Goal: Information Seeking & Learning: Compare options

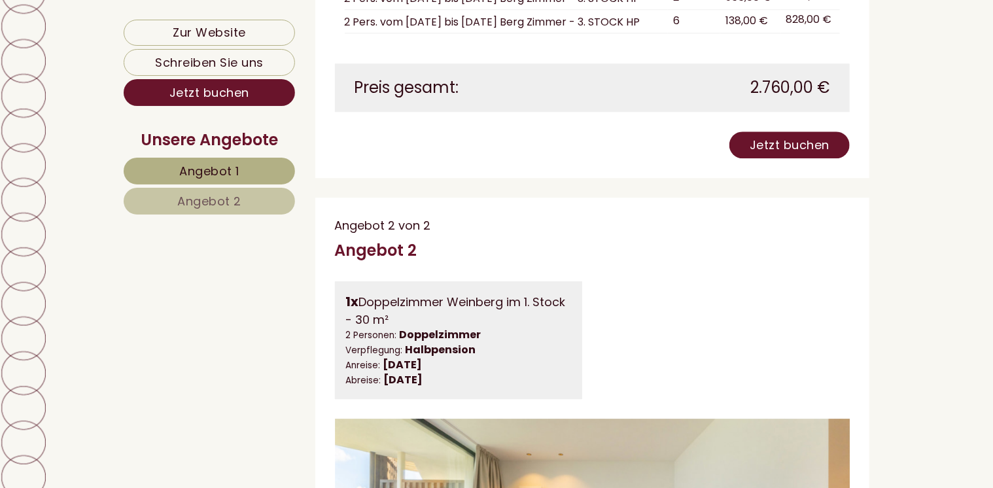
scroll to position [2136, 0]
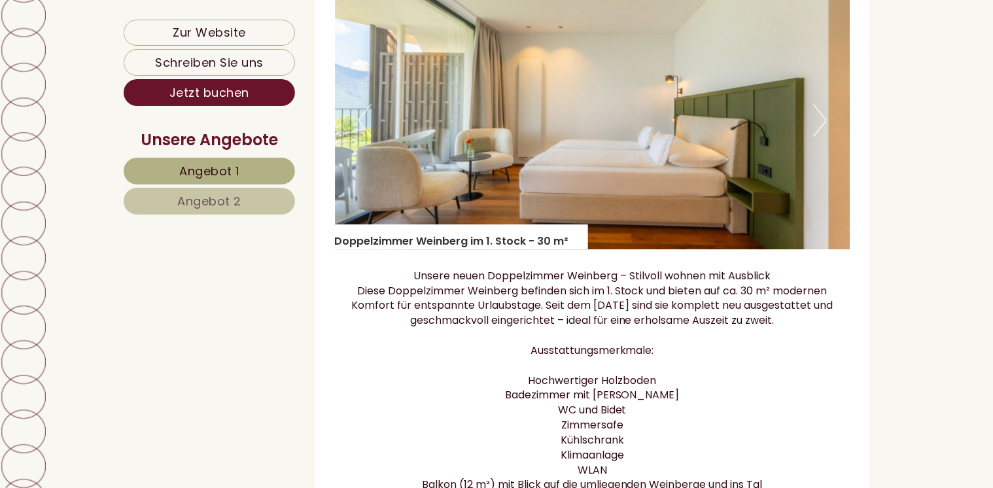
click at [224, 171] on span "Angebot 1" at bounding box center [209, 171] width 60 height 16
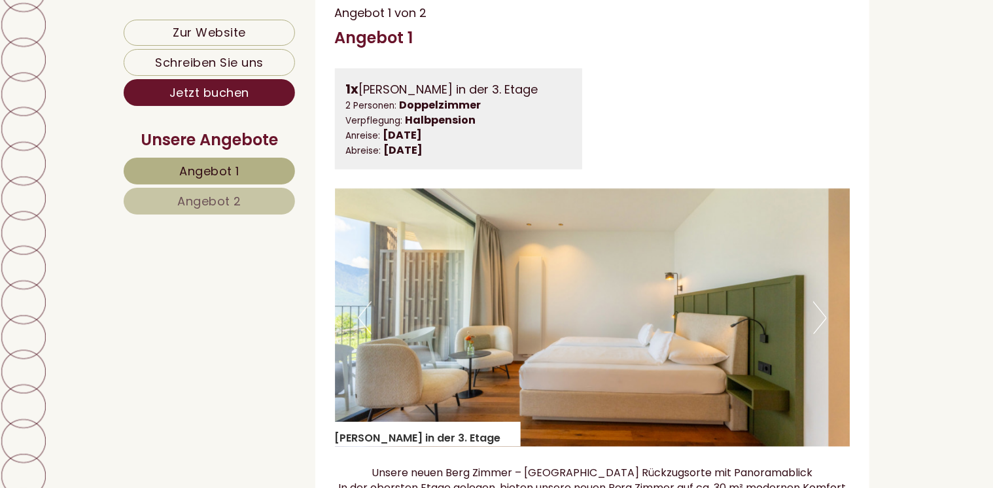
click at [224, 171] on span "Angebot 1" at bounding box center [209, 171] width 60 height 16
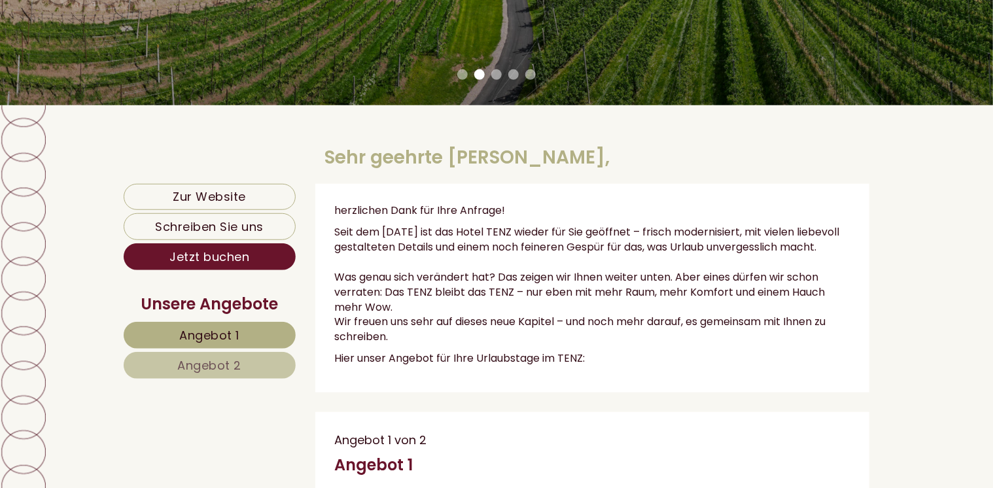
scroll to position [0, 0]
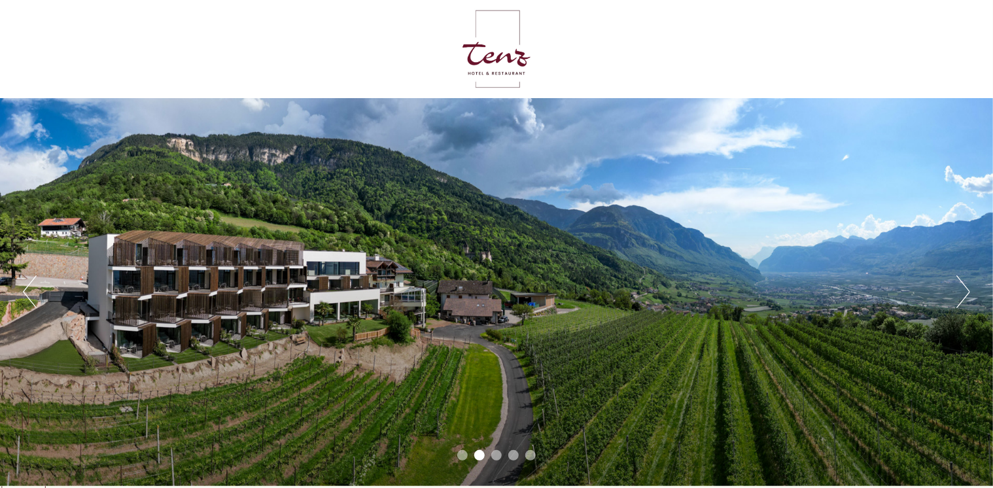
click at [992, 482] on div "Previous Next 1 2 3 4 5" at bounding box center [496, 292] width 993 height 388
drag, startPoint x: 992, startPoint y: 482, endPoint x: 998, endPoint y: 482, distance: 6.6
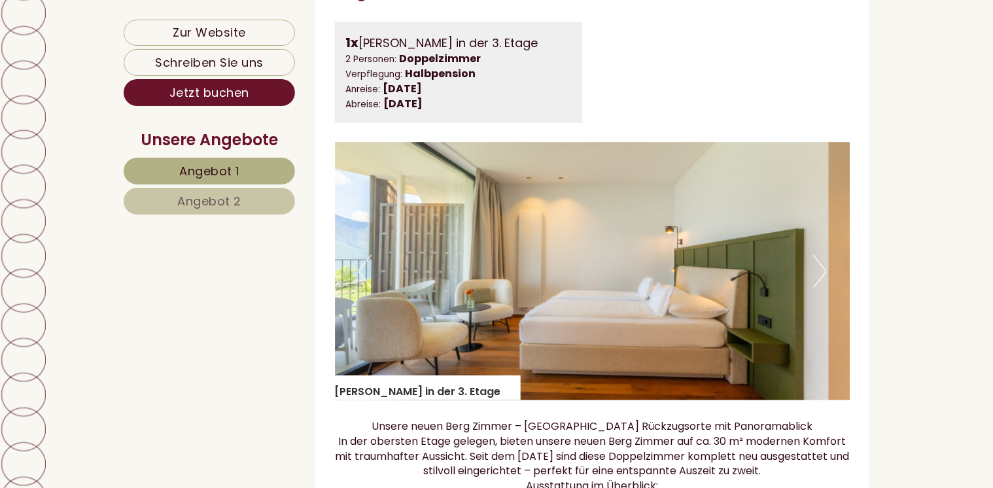
scroll to position [1282, 0]
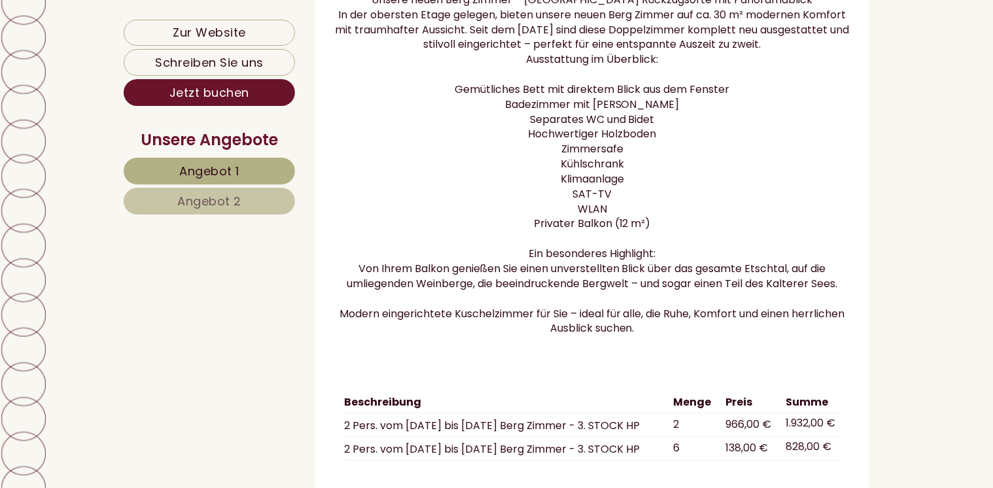
click at [173, 202] on link "Angebot 2" at bounding box center [209, 201] width 171 height 27
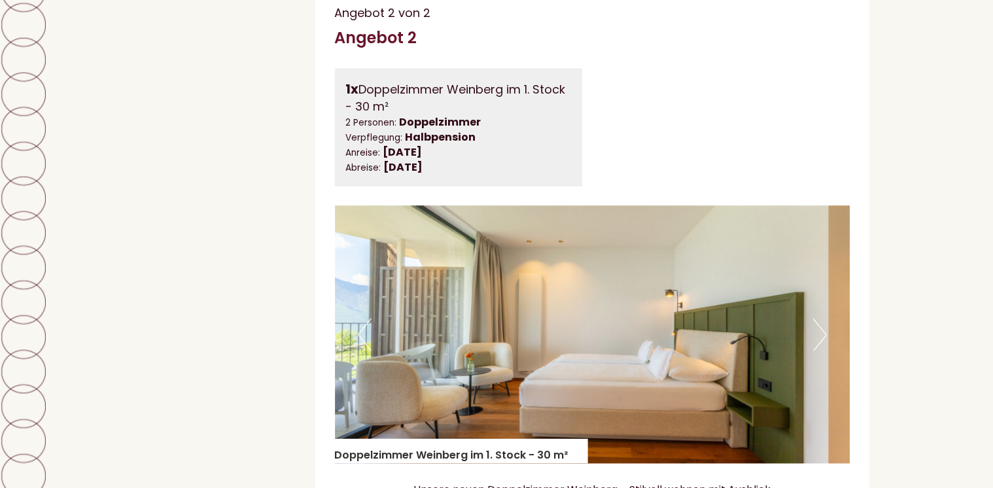
scroll to position [381, 0]
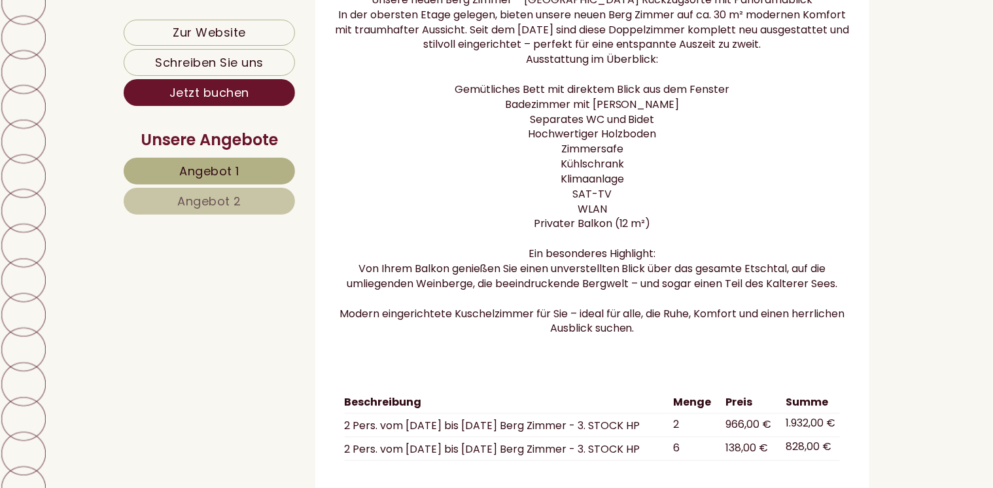
scroll to position [854, 0]
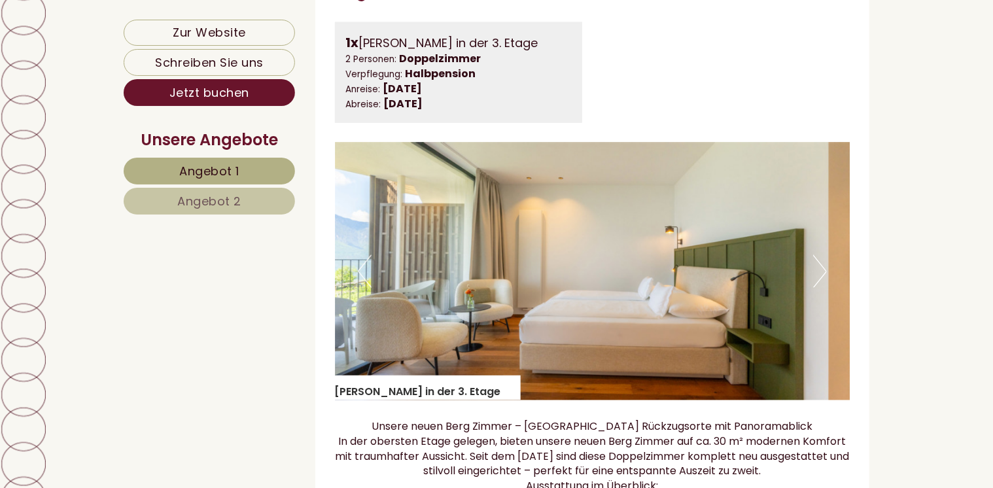
click at [199, 198] on span "Angebot 2" at bounding box center [209, 201] width 64 height 16
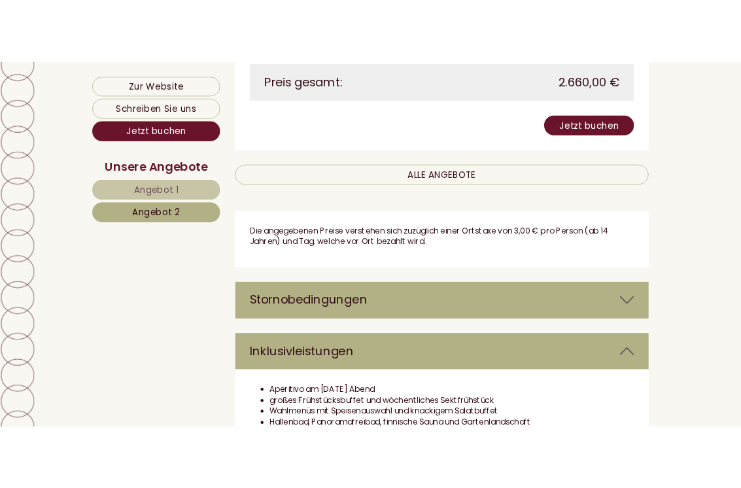
scroll to position [1564, 0]
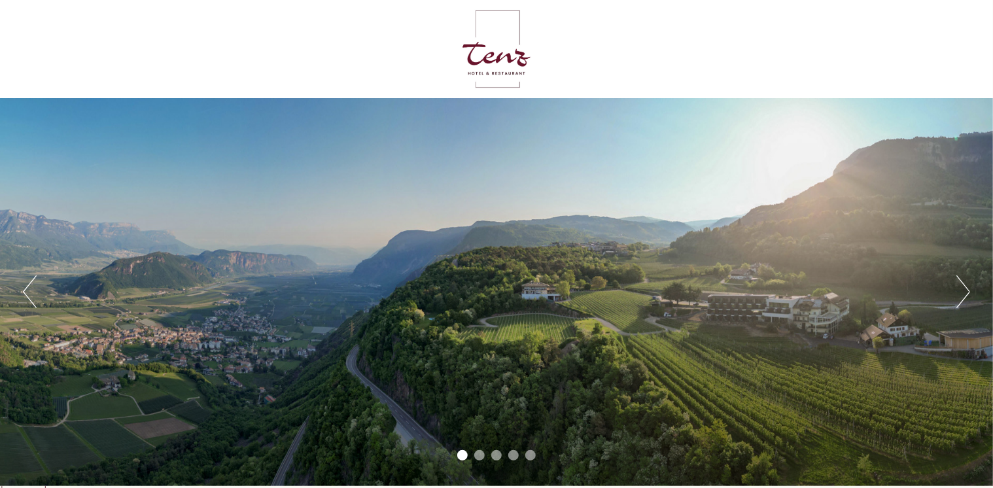
click at [968, 304] on button "Next" at bounding box center [964, 291] width 14 height 33
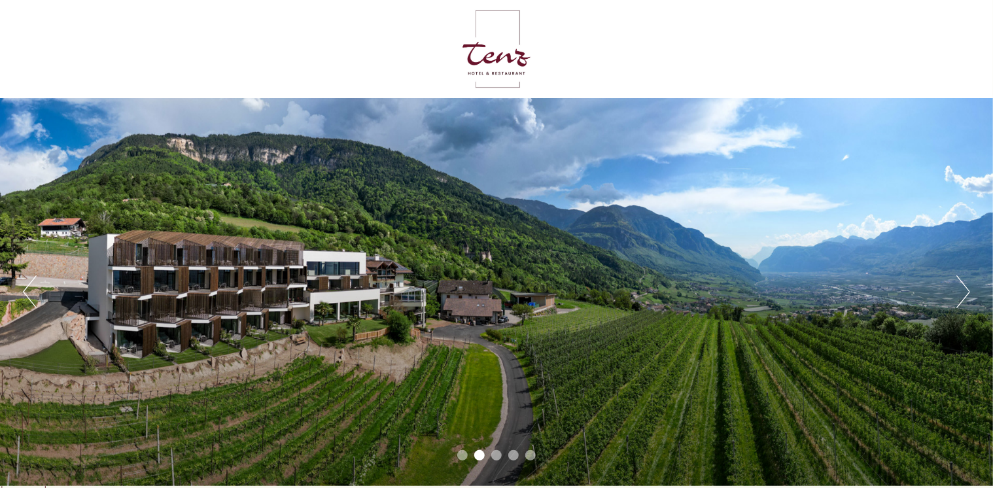
click at [971, 287] on div "Previous Next 1 2 3 4 5" at bounding box center [496, 292] width 993 height 388
click at [968, 287] on button "Next" at bounding box center [964, 291] width 14 height 33
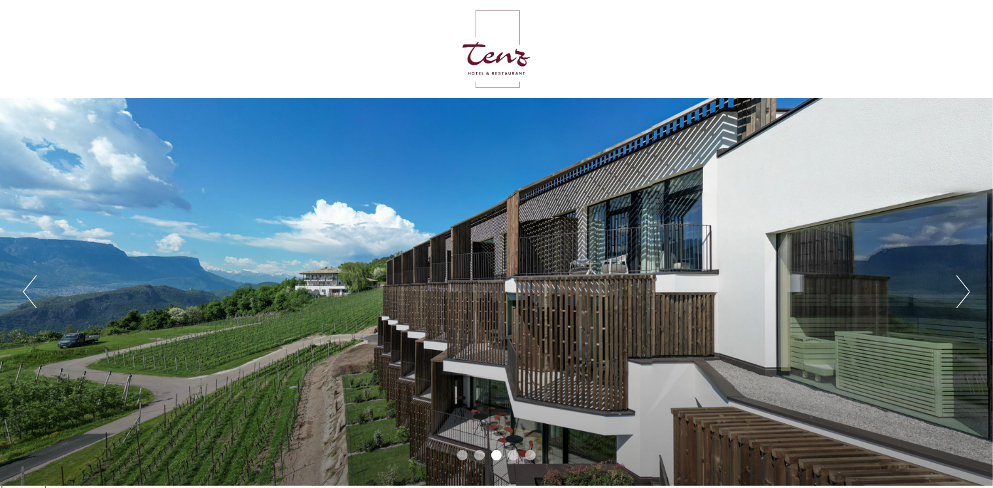
click at [968, 290] on button "Next" at bounding box center [964, 291] width 14 height 33
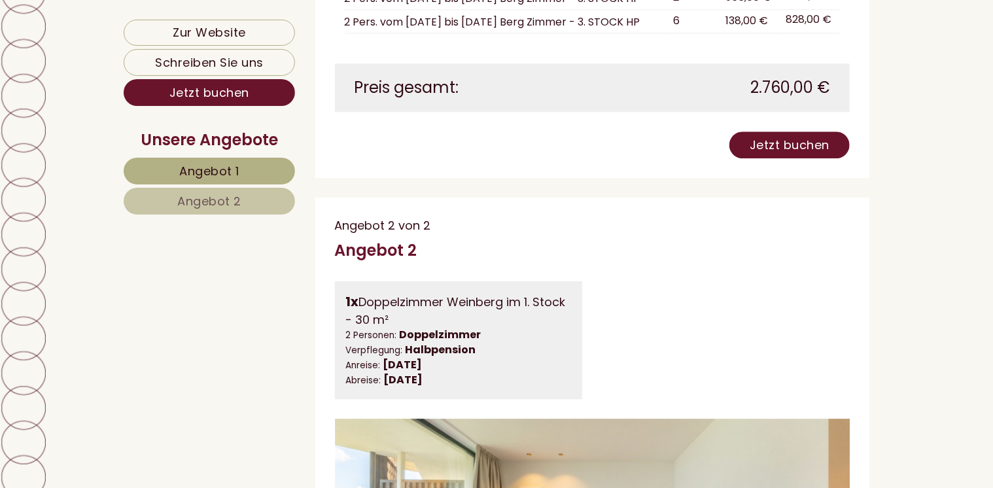
scroll to position [1282, 0]
